Goal: Task Accomplishment & Management: Use online tool/utility

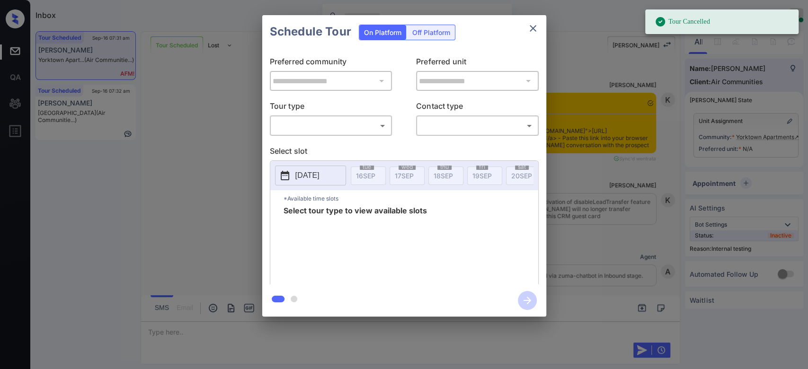
scroll to position [4625, 0]
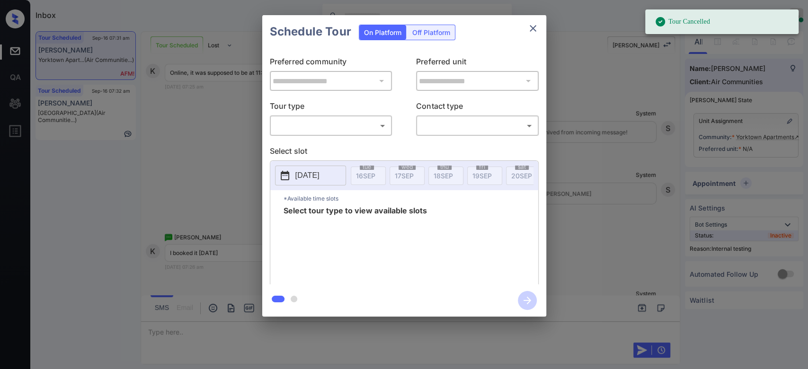
click at [533, 30] on icon "close" at bounding box center [532, 28] width 11 height 11
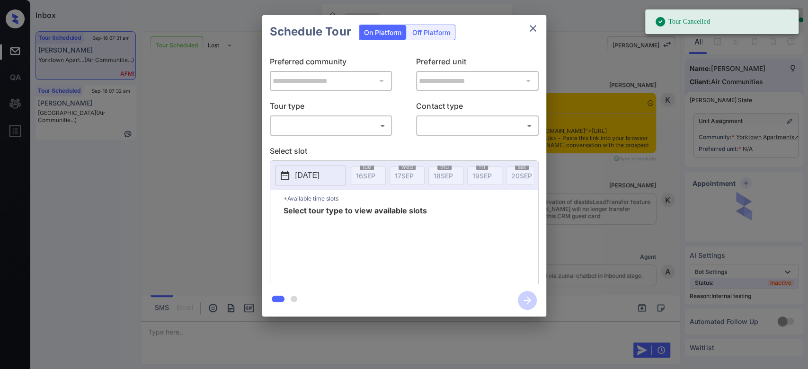
scroll to position [6197, 0]
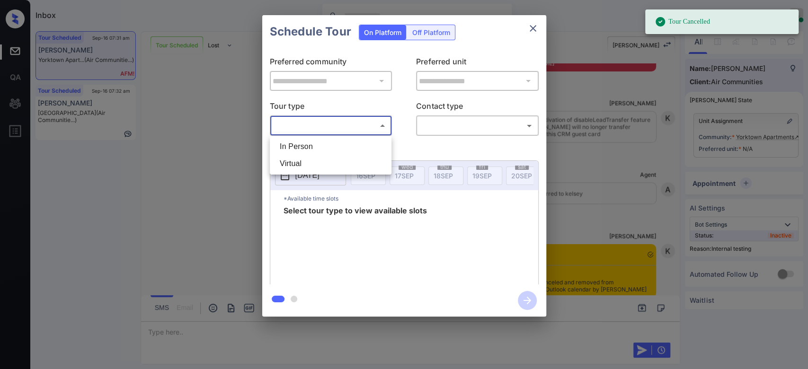
click at [335, 123] on body "Tour Cancelled Inbox Mukesh Online Set yourself offline Set yourself on break P…" at bounding box center [404, 184] width 808 height 369
click at [302, 146] on li "In Person" at bounding box center [330, 146] width 117 height 17
type input "********"
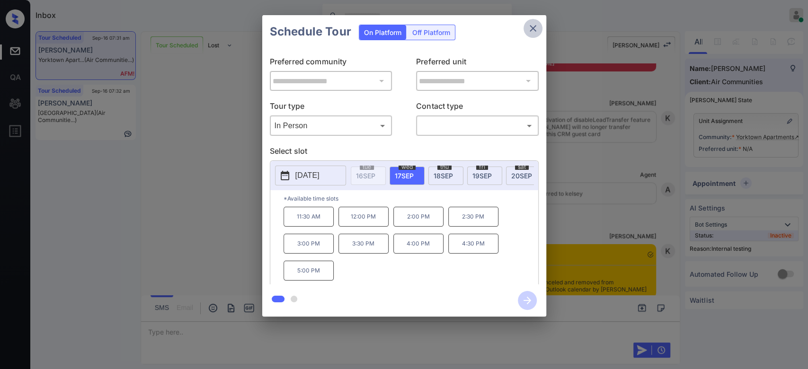
click at [532, 28] on icon "close" at bounding box center [532, 28] width 7 height 7
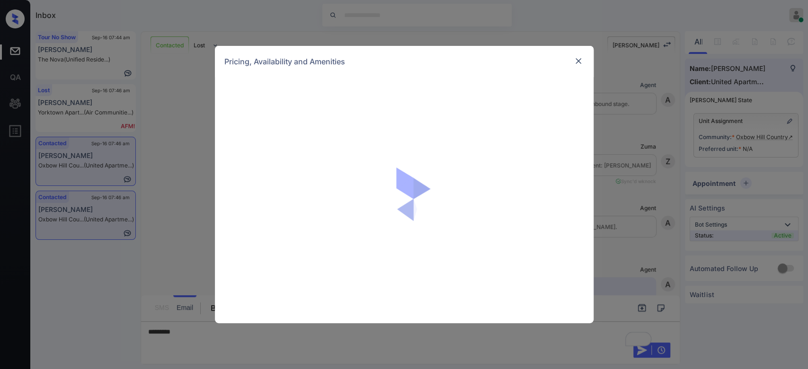
scroll to position [1386, 0]
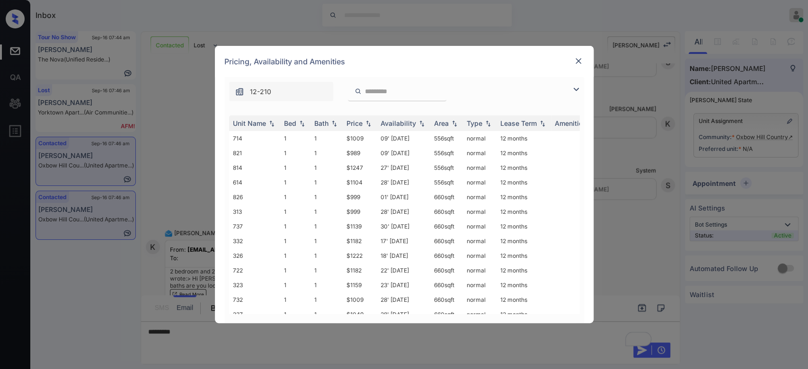
click at [357, 123] on div "Price" at bounding box center [354, 123] width 16 height 8
click at [359, 232] on td "$1424" at bounding box center [360, 239] width 34 height 15
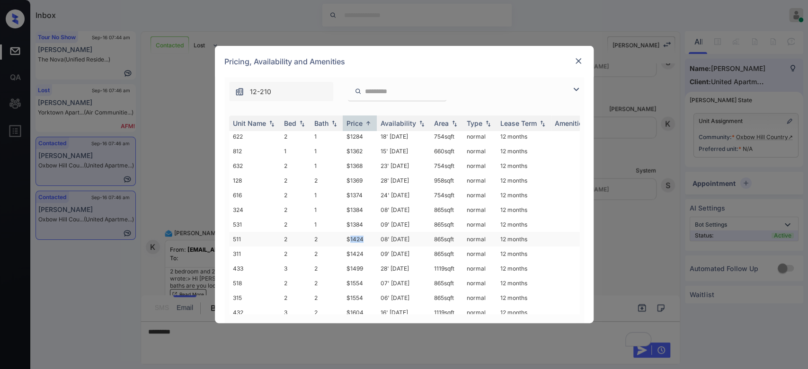
click at [359, 232] on td "$1424" at bounding box center [360, 239] width 34 height 15
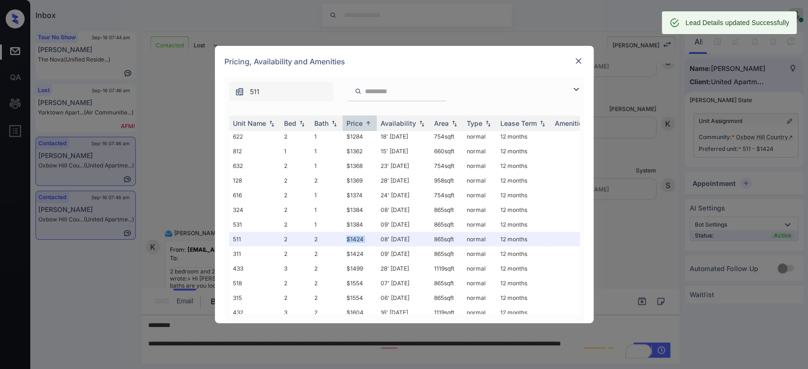
click at [577, 61] on img at bounding box center [577, 60] width 9 height 9
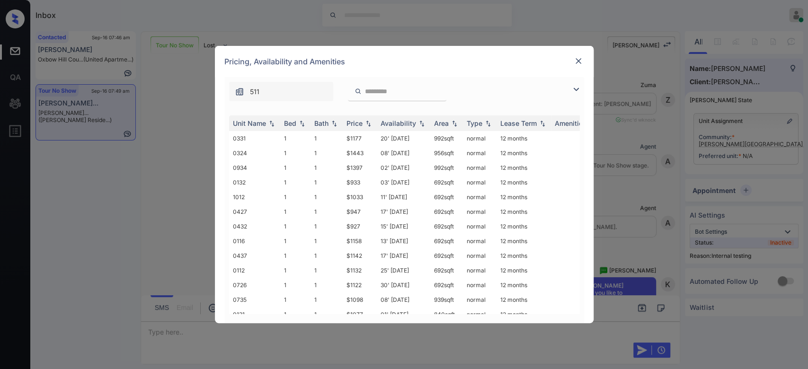
scroll to position [816, 0]
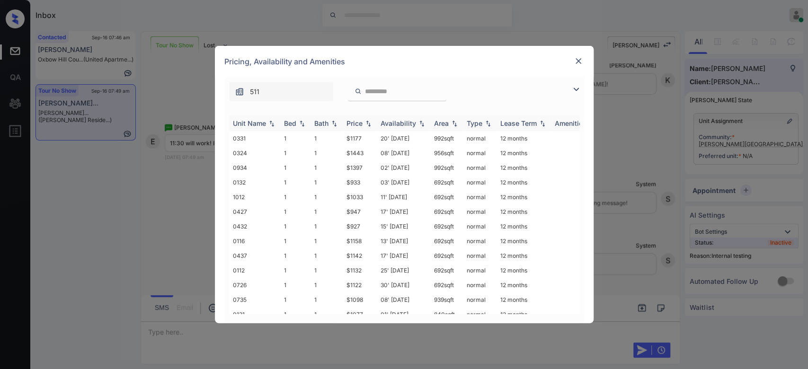
click at [355, 123] on div "Price" at bounding box center [354, 123] width 16 height 8
click at [354, 134] on td "$927" at bounding box center [360, 138] width 34 height 15
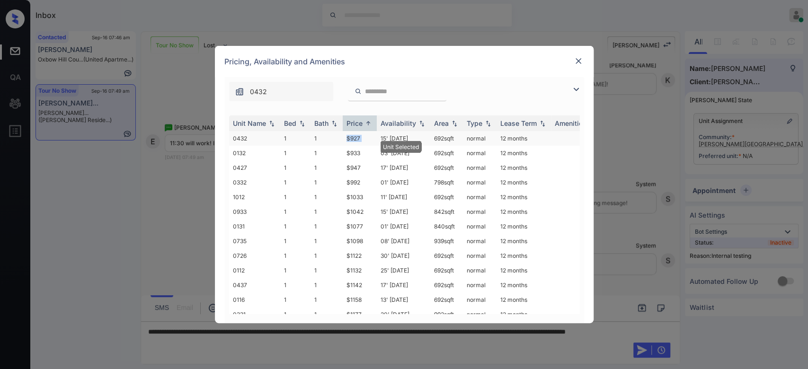
click at [354, 134] on td "$927" at bounding box center [360, 138] width 34 height 15
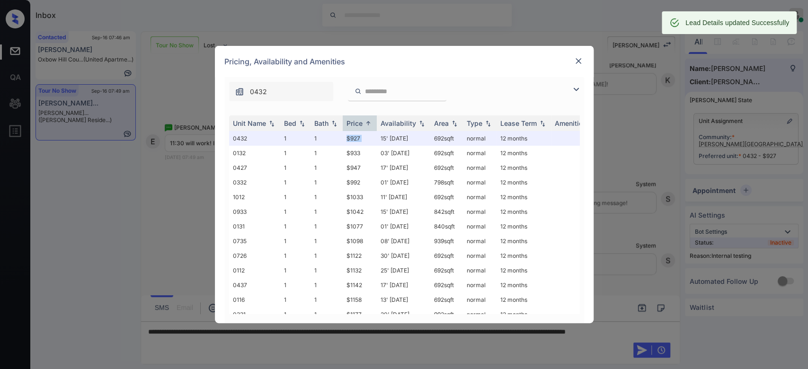
click at [578, 62] on img at bounding box center [577, 60] width 9 height 9
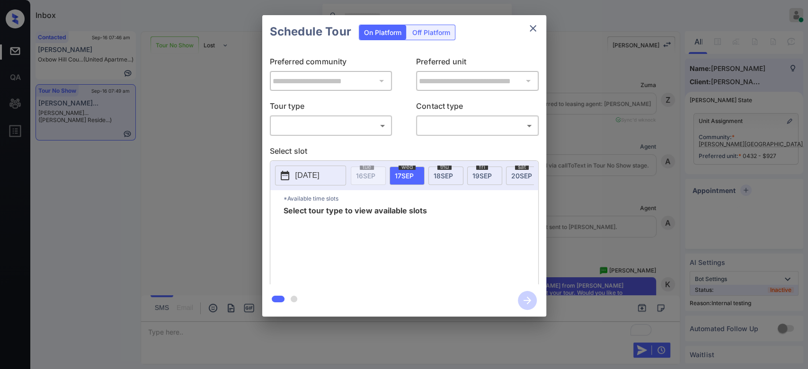
scroll to position [850, 0]
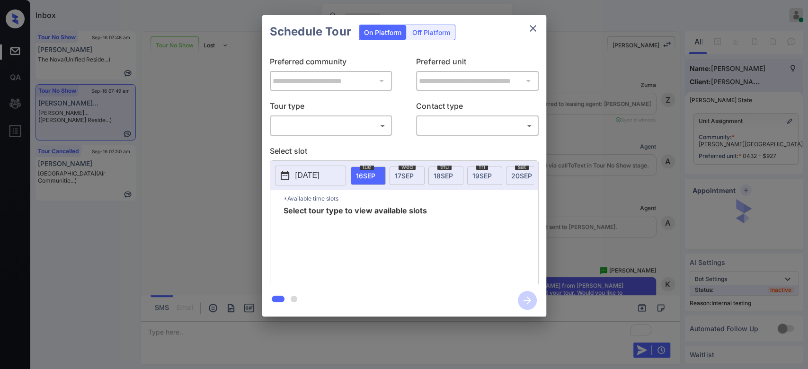
scroll to position [940, 0]
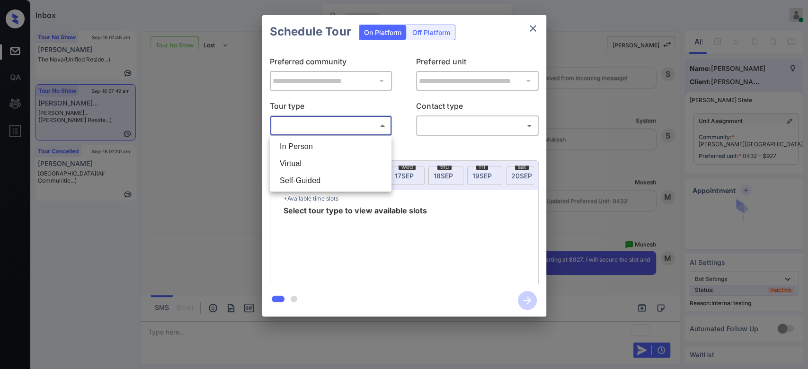
click at [365, 126] on body "Inbox Mukesh Online Set yourself offline Set yourself on break Profile Switch t…" at bounding box center [404, 184] width 808 height 369
click at [334, 143] on li "In Person" at bounding box center [330, 146] width 117 height 17
type input "********"
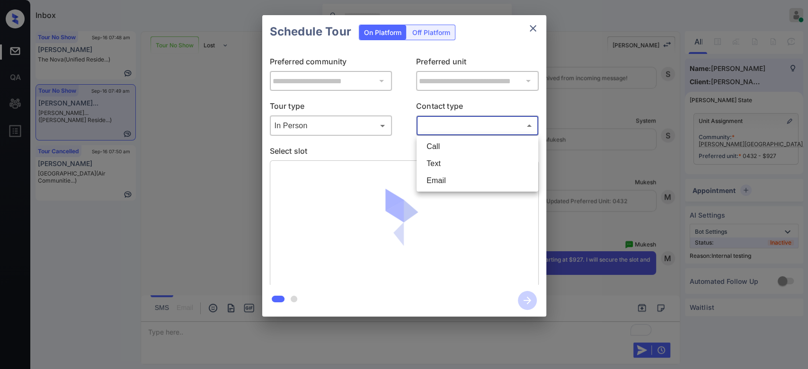
click at [448, 123] on body "Inbox Mukesh Online Set yourself offline Set yourself on break Profile Switch t…" at bounding box center [404, 184] width 808 height 369
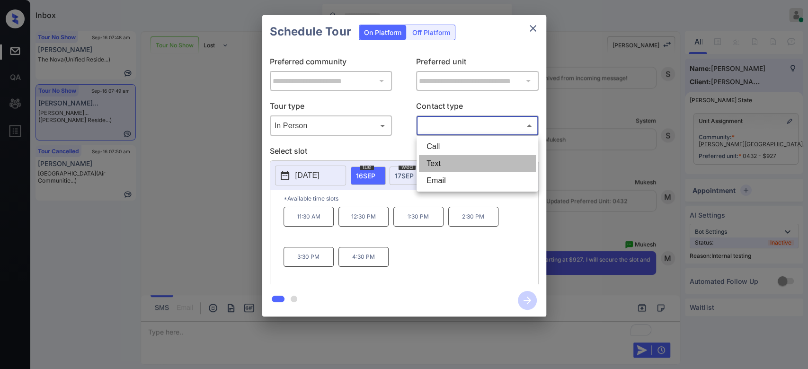
click at [442, 160] on li "Text" at bounding box center [477, 163] width 117 height 17
type input "****"
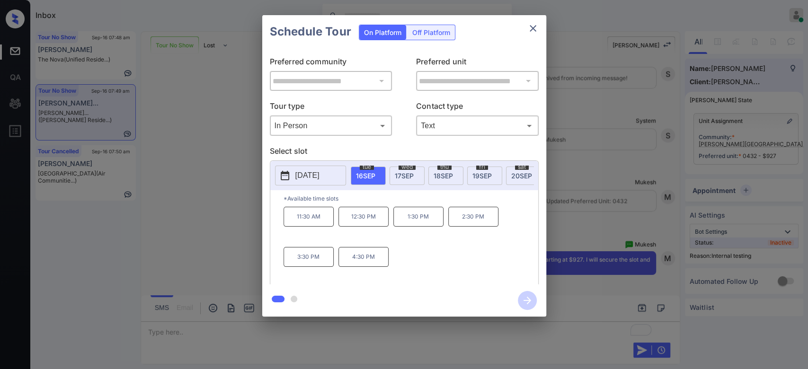
click at [301, 226] on p "11:30 AM" at bounding box center [308, 217] width 50 height 20
click at [528, 297] on icon "button" at bounding box center [527, 300] width 19 height 19
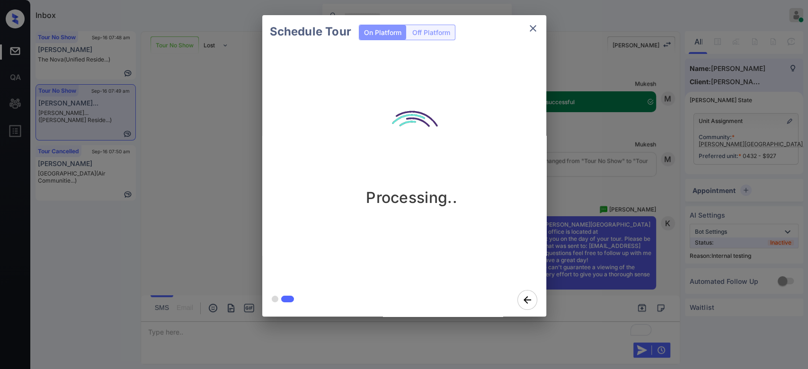
scroll to position [1175, 0]
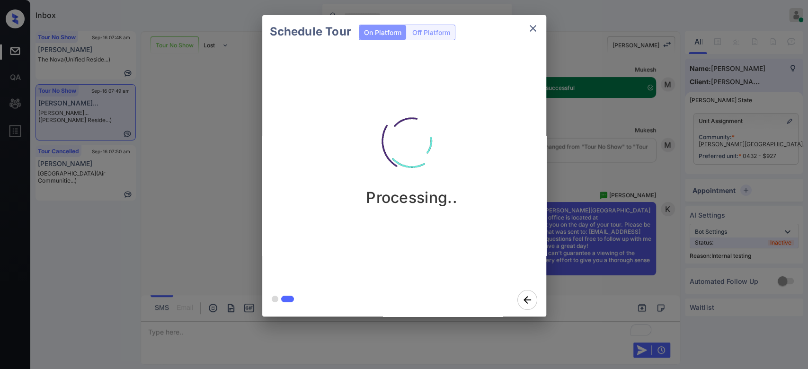
click at [573, 73] on div "Schedule Tour On Platform Off Platform Processing.." at bounding box center [404, 166] width 808 height 332
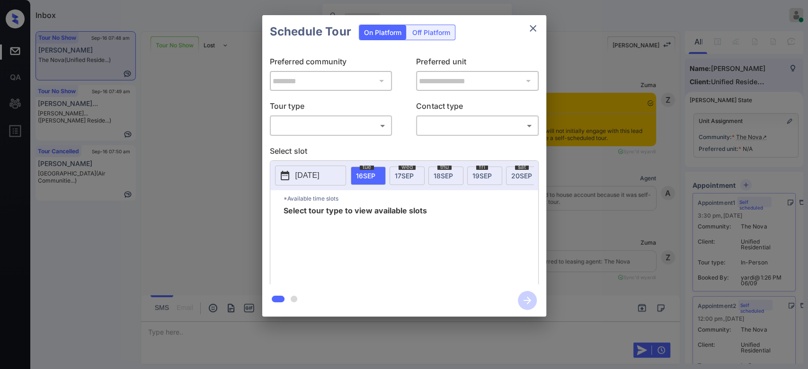
scroll to position [2890, 0]
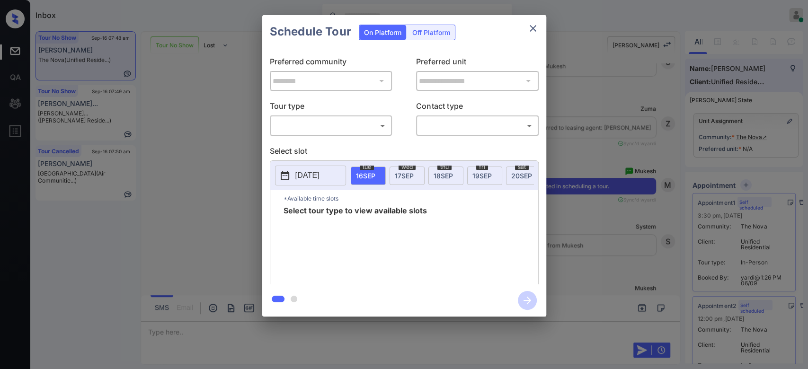
click at [364, 134] on div "​ ​" at bounding box center [331, 125] width 123 height 20
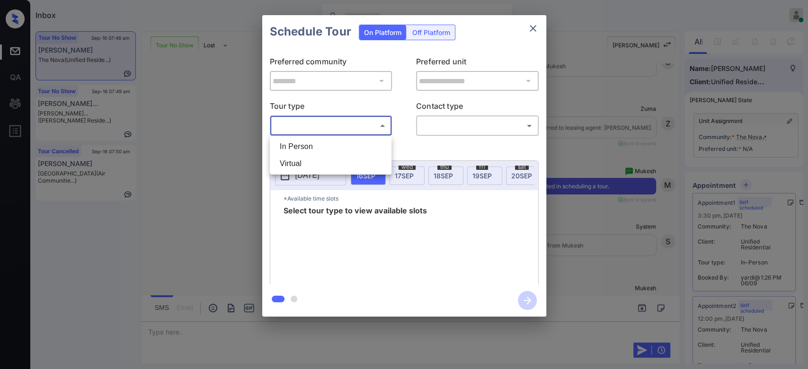
drag, startPoint x: 357, startPoint y: 132, endPoint x: 319, endPoint y: 159, distance: 46.9
click at [319, 159] on body "Inbox Mukesh Online Set yourself offline Set yourself on break Profile Switch t…" at bounding box center [404, 184] width 808 height 369
click at [313, 145] on li "In Person" at bounding box center [330, 146] width 117 height 17
type input "********"
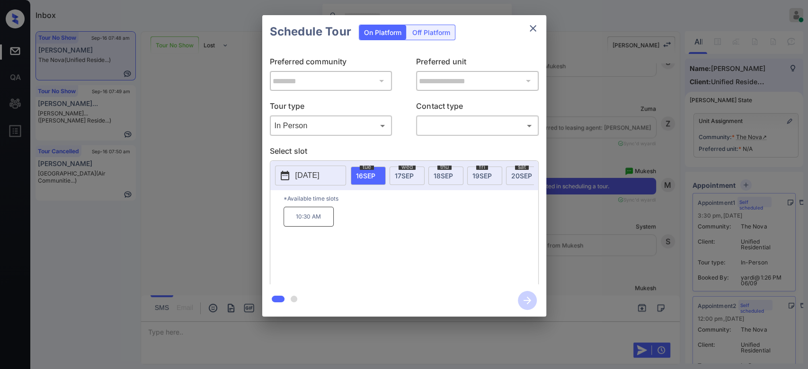
click at [517, 175] on span "[DATE]" at bounding box center [521, 176] width 21 height 8
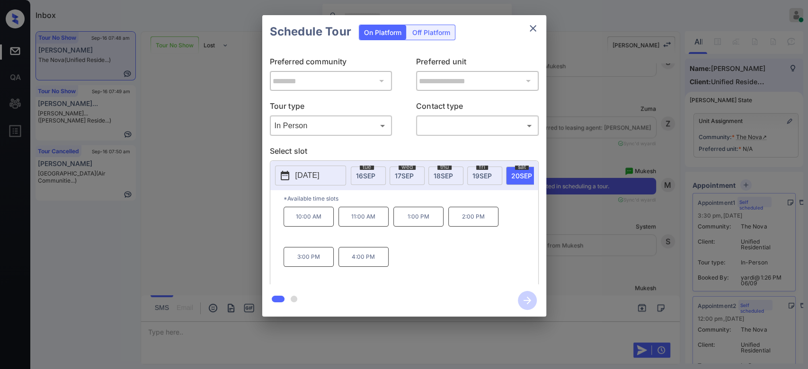
click at [534, 24] on icon "close" at bounding box center [532, 28] width 11 height 11
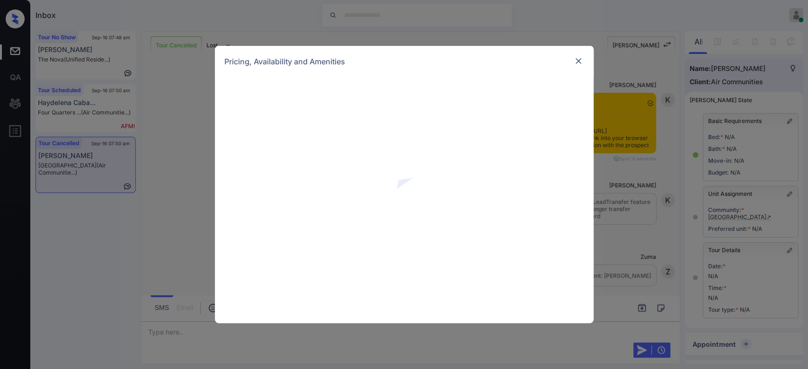
scroll to position [747, 0]
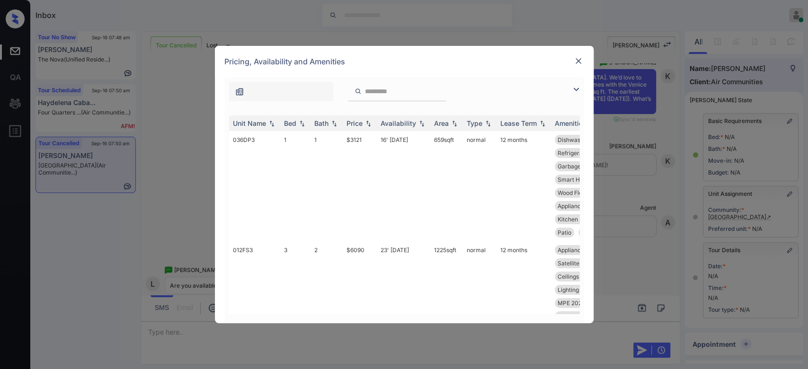
click at [363, 123] on img at bounding box center [367, 123] width 9 height 7
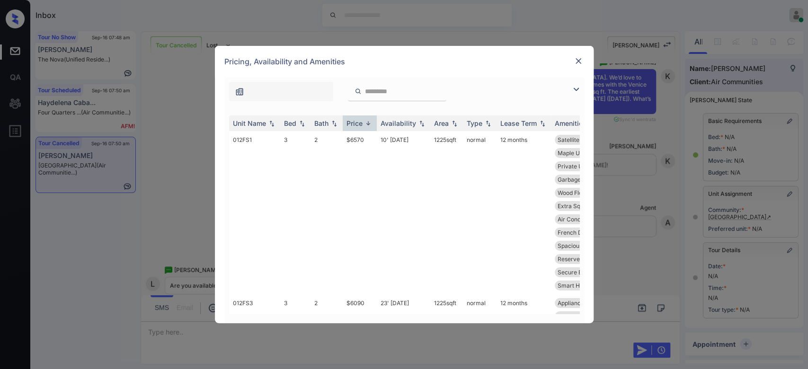
click at [363, 123] on img at bounding box center [367, 123] width 9 height 7
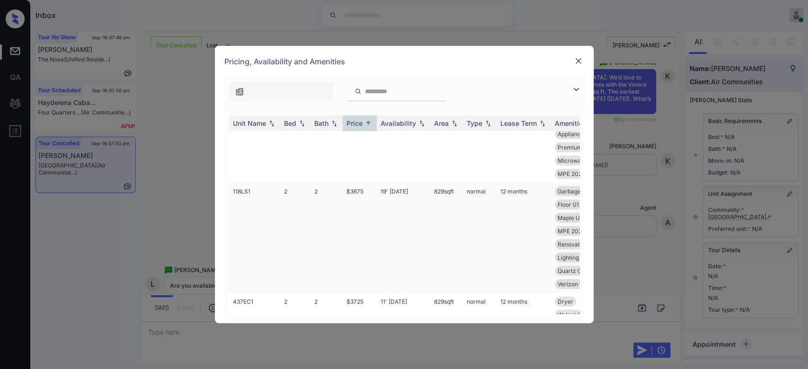
click at [351, 215] on td "$3675" at bounding box center [360, 238] width 34 height 110
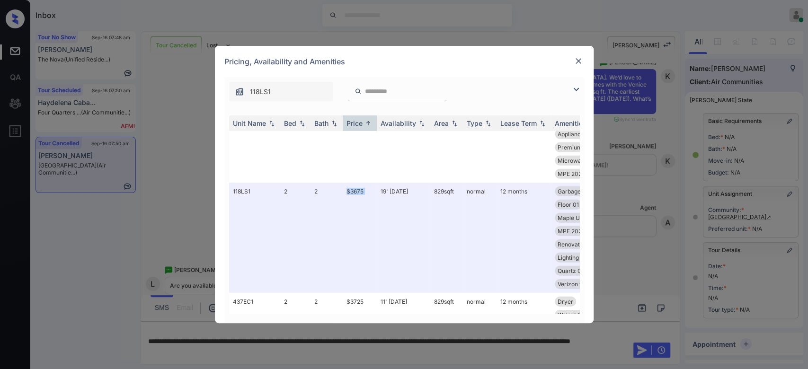
click at [576, 59] on img at bounding box center [577, 60] width 9 height 9
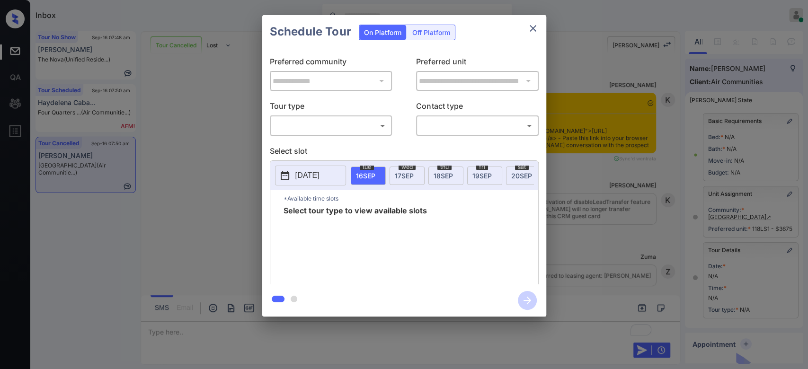
scroll to position [3051, 0]
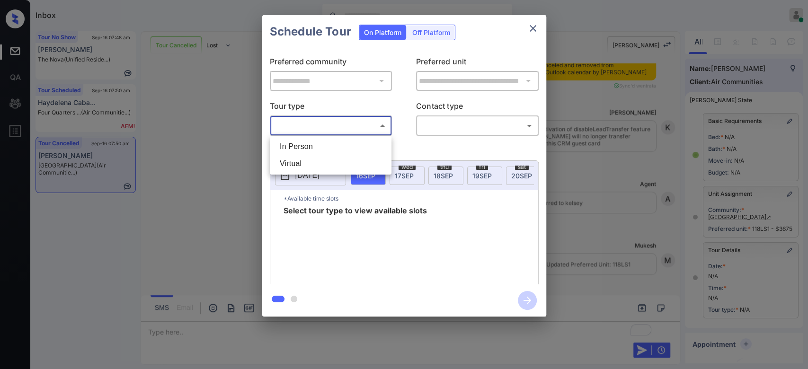
click at [347, 131] on body "Inbox Mukesh Online Set yourself offline Set yourself on break Profile Switch t…" at bounding box center [404, 184] width 808 height 369
click at [316, 143] on li "In Person" at bounding box center [330, 146] width 117 height 17
type input "********"
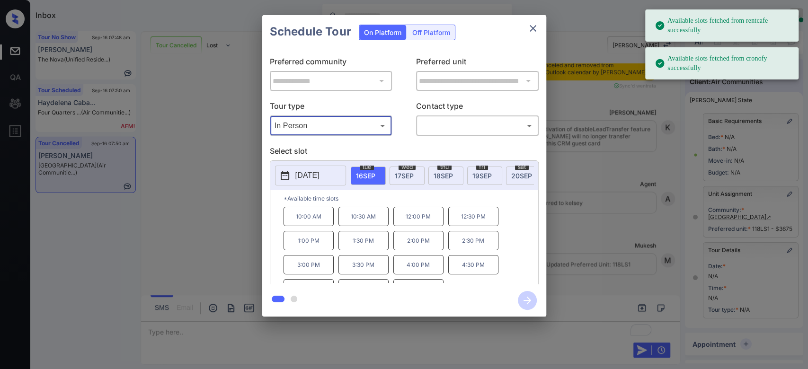
click at [401, 170] on div "[DATE]" at bounding box center [406, 176] width 35 height 18
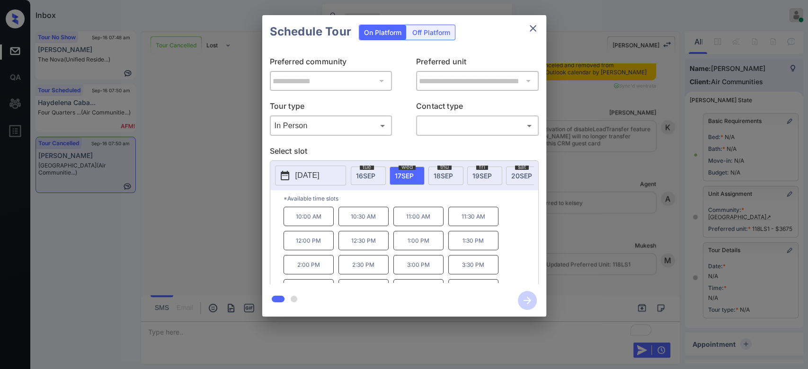
click at [220, 172] on div "**********" at bounding box center [404, 166] width 808 height 332
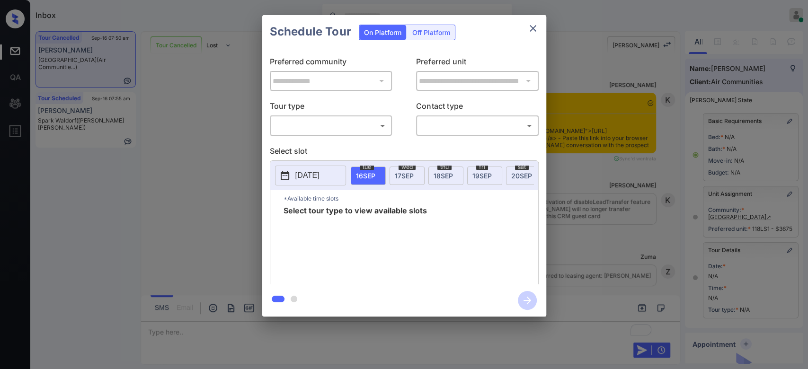
scroll to position [3107, 0]
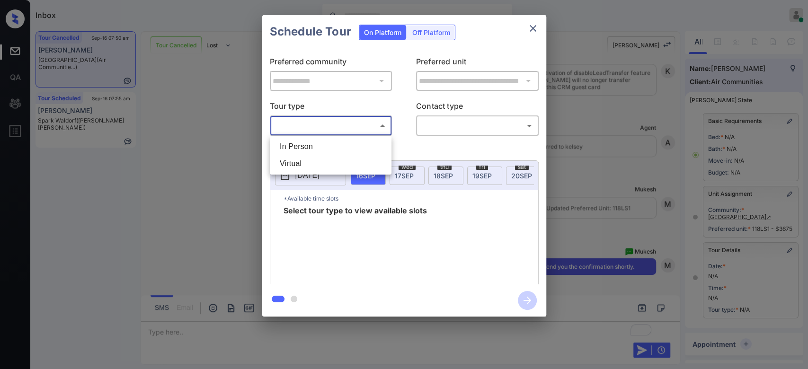
drag, startPoint x: 363, startPoint y: 130, endPoint x: 311, endPoint y: 146, distance: 54.0
click at [311, 146] on body "Inbox Mukesh Online Set yourself offline Set yourself on break Profile Switch t…" at bounding box center [404, 184] width 808 height 369
click at [311, 146] on li "In Person" at bounding box center [330, 146] width 117 height 17
type input "********"
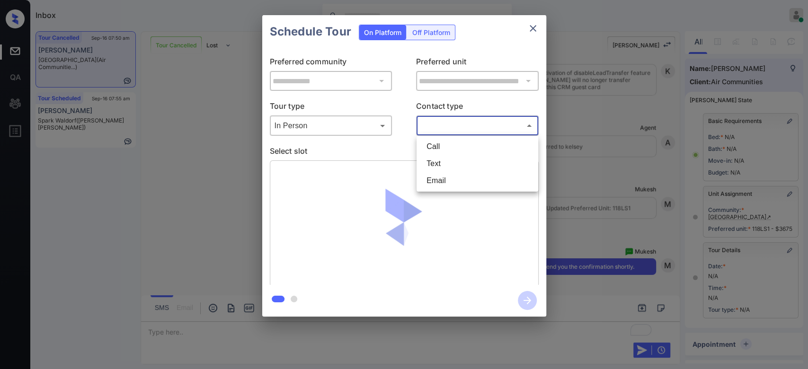
drag, startPoint x: 457, startPoint y: 128, endPoint x: 450, endPoint y: 159, distance: 32.0
click at [450, 159] on body "Inbox Mukesh Online Set yourself offline Set yourself on break Profile Switch t…" at bounding box center [404, 184] width 808 height 369
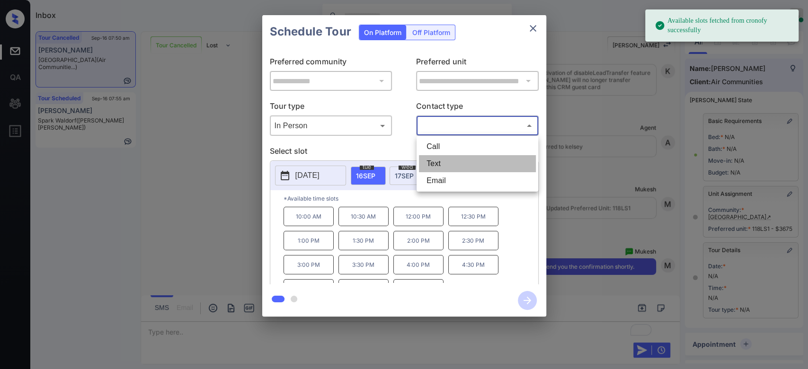
click at [450, 159] on li "Text" at bounding box center [477, 163] width 117 height 17
type input "****"
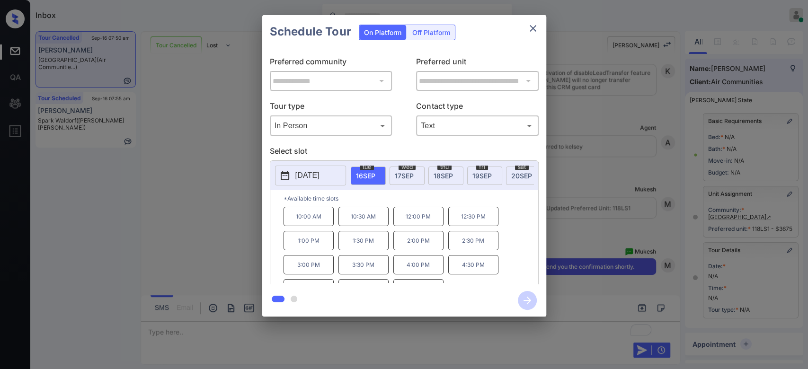
click at [397, 170] on div "wed 17 SEP" at bounding box center [406, 176] width 35 height 18
click at [318, 225] on p "10:00 AM" at bounding box center [308, 216] width 50 height 19
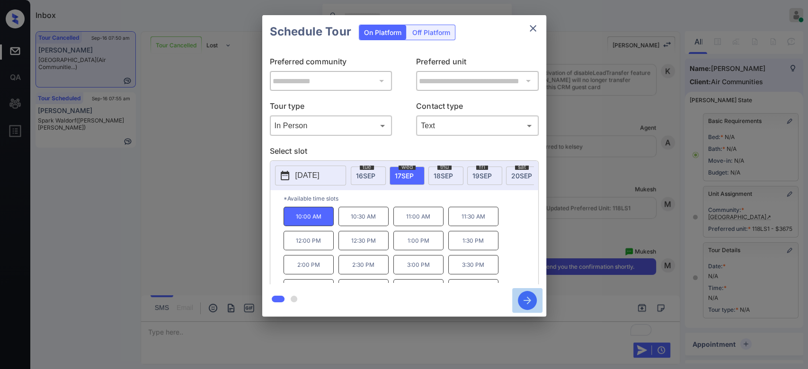
click at [530, 303] on icon "button" at bounding box center [527, 300] width 19 height 19
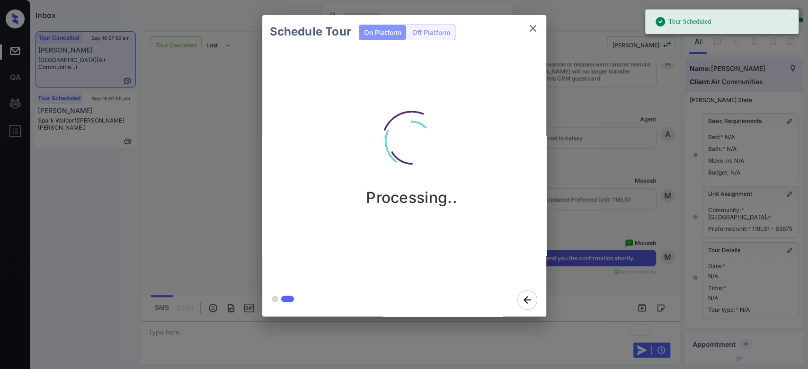
click at [563, 85] on div "Schedule Tour On Platform Off Platform Processing.." at bounding box center [404, 166] width 808 height 332
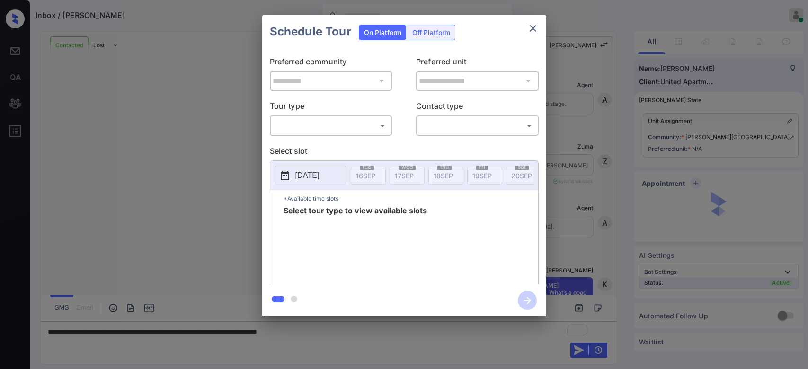
click at [364, 129] on body "Inbox / Joe W Matthews Jr Mukesh Online Set yourself offline Set yourself on br…" at bounding box center [404, 184] width 808 height 369
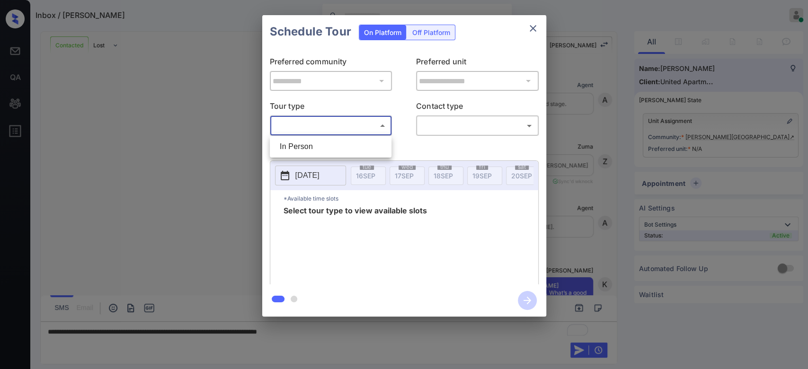
scroll to position [998, 0]
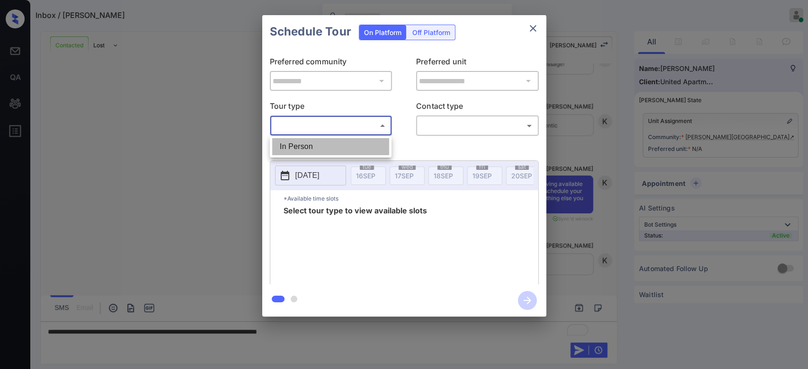
click at [336, 142] on li "In Person" at bounding box center [330, 146] width 117 height 17
type input "********"
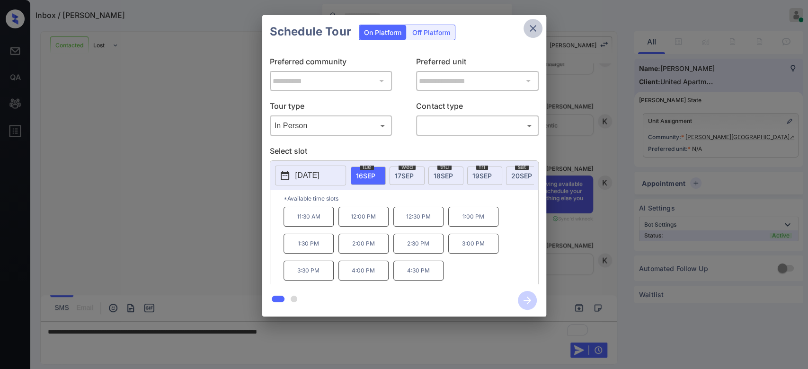
click at [530, 28] on icon "close" at bounding box center [532, 28] width 11 height 11
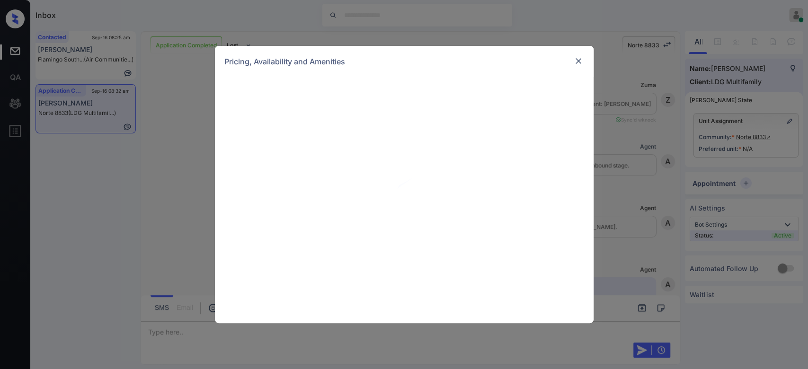
scroll to position [1082, 0]
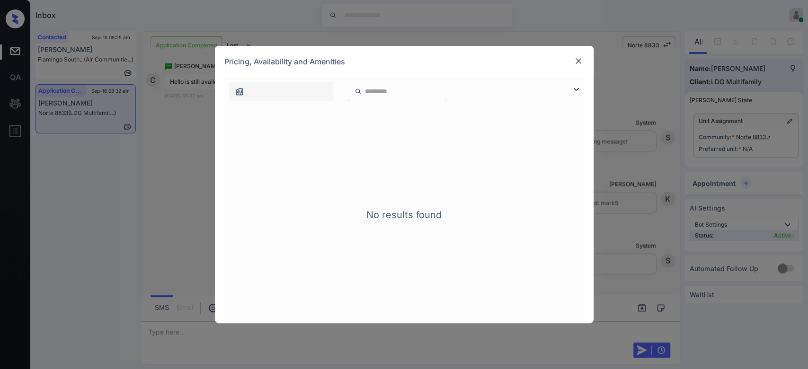
click at [571, 61] on div "Pricing, Availability and Amenities" at bounding box center [404, 61] width 378 height 31
click at [574, 61] on img at bounding box center [577, 60] width 9 height 9
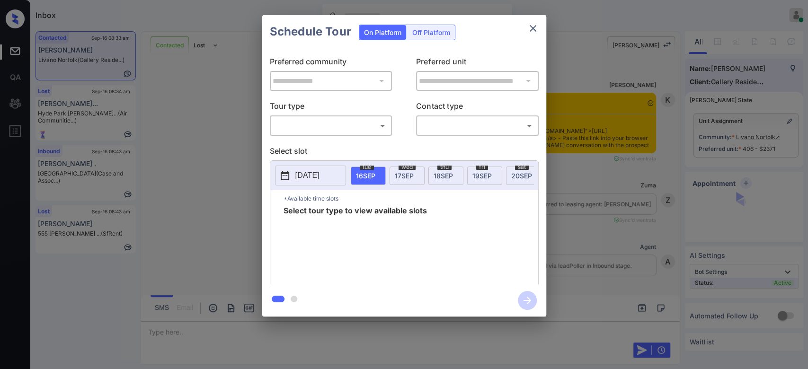
scroll to position [677, 0]
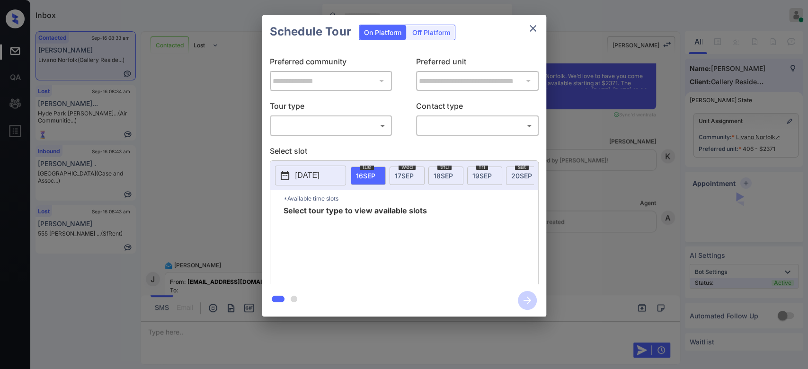
click at [363, 131] on body "Inbox Mukesh Online Set yourself offline Set yourself on break Profile Switch t…" at bounding box center [404, 184] width 808 height 369
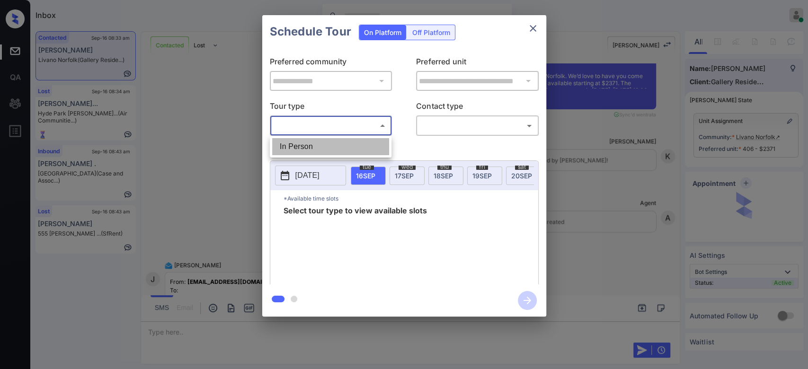
click at [320, 142] on li "In Person" at bounding box center [330, 146] width 117 height 17
type input "********"
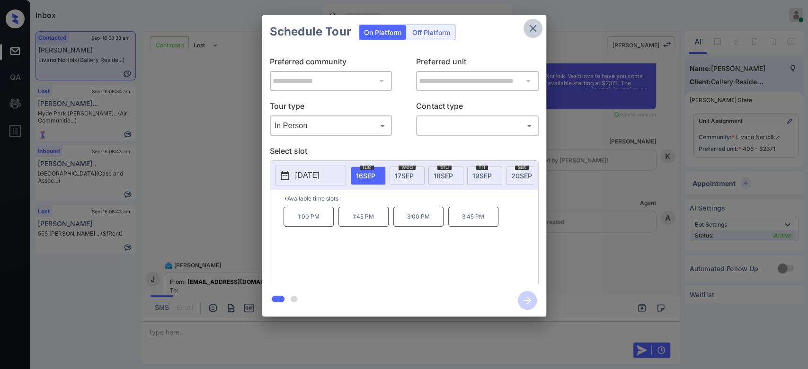
click at [530, 30] on icon "close" at bounding box center [532, 28] width 7 height 7
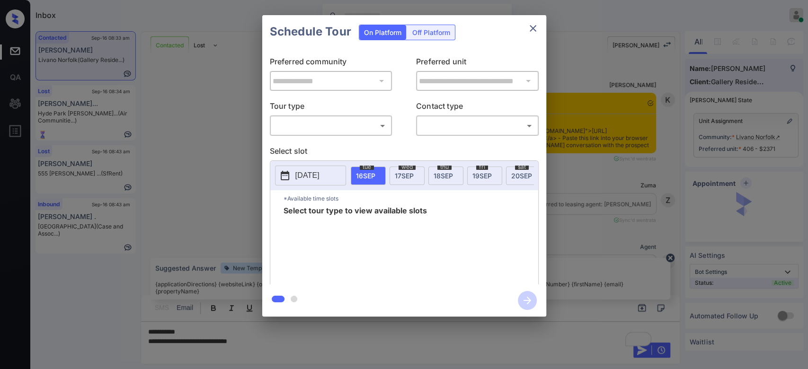
scroll to position [1217, 0]
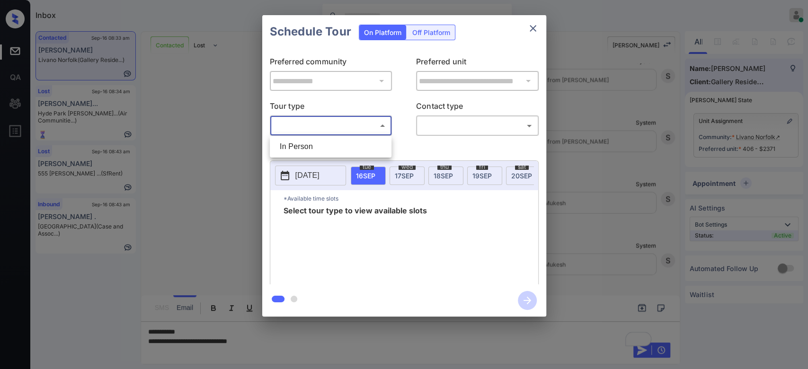
drag, startPoint x: 307, startPoint y: 130, endPoint x: 308, endPoint y: 140, distance: 10.0
click at [308, 140] on body "Inbox Mukesh Online Set yourself offline Set yourself on break Profile Switch t…" at bounding box center [404, 184] width 808 height 369
click at [308, 140] on li "In Person" at bounding box center [330, 146] width 117 height 17
type input "********"
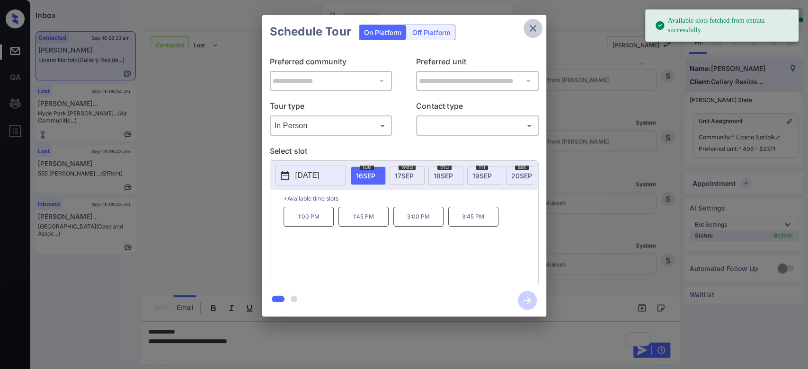
click at [530, 32] on icon "close" at bounding box center [532, 28] width 11 height 11
